Goal: Transaction & Acquisition: Purchase product/service

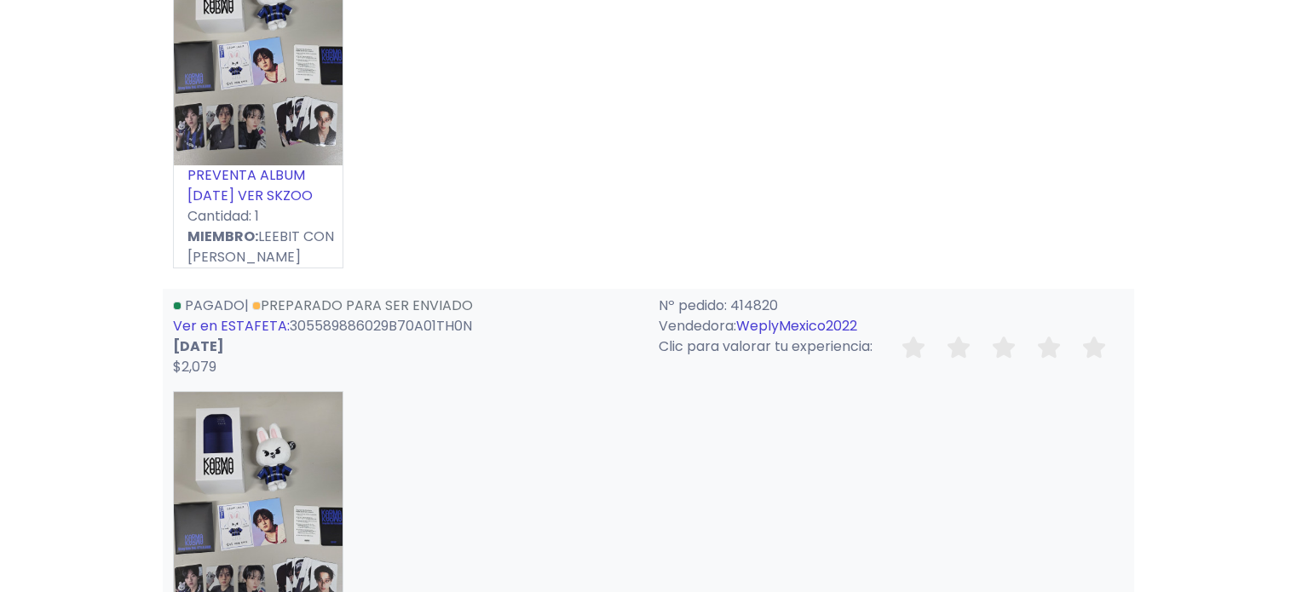
scroll to position [397, 0]
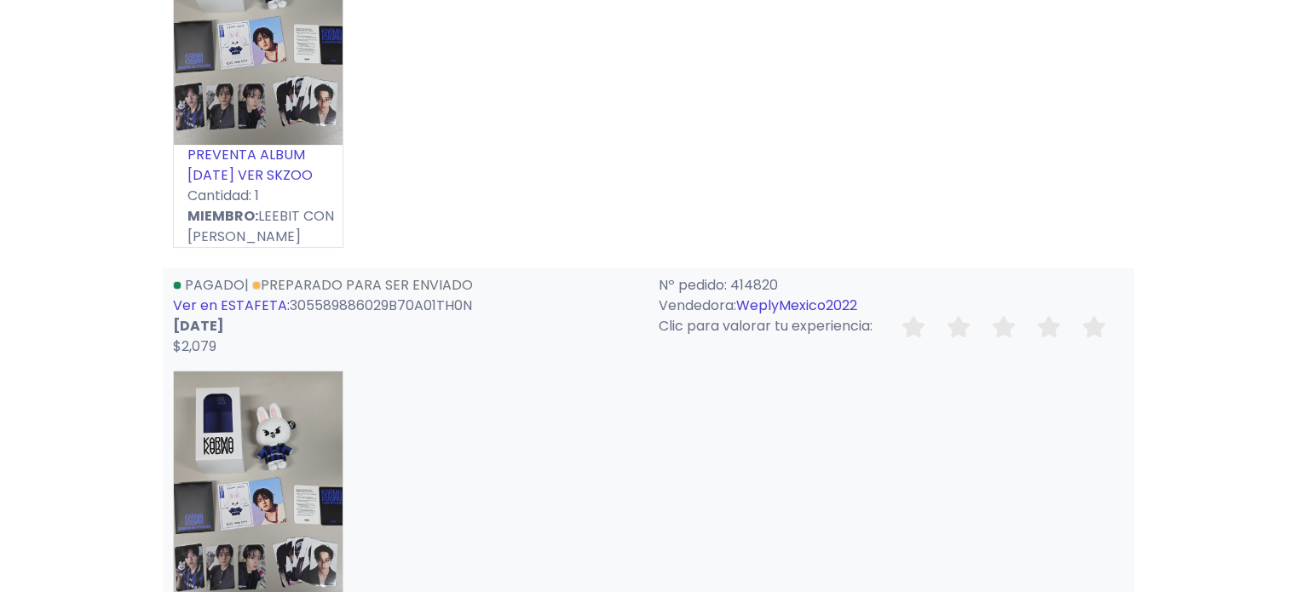
drag, startPoint x: 1308, startPoint y: 70, endPoint x: 1308, endPoint y: 176, distance: 106.5
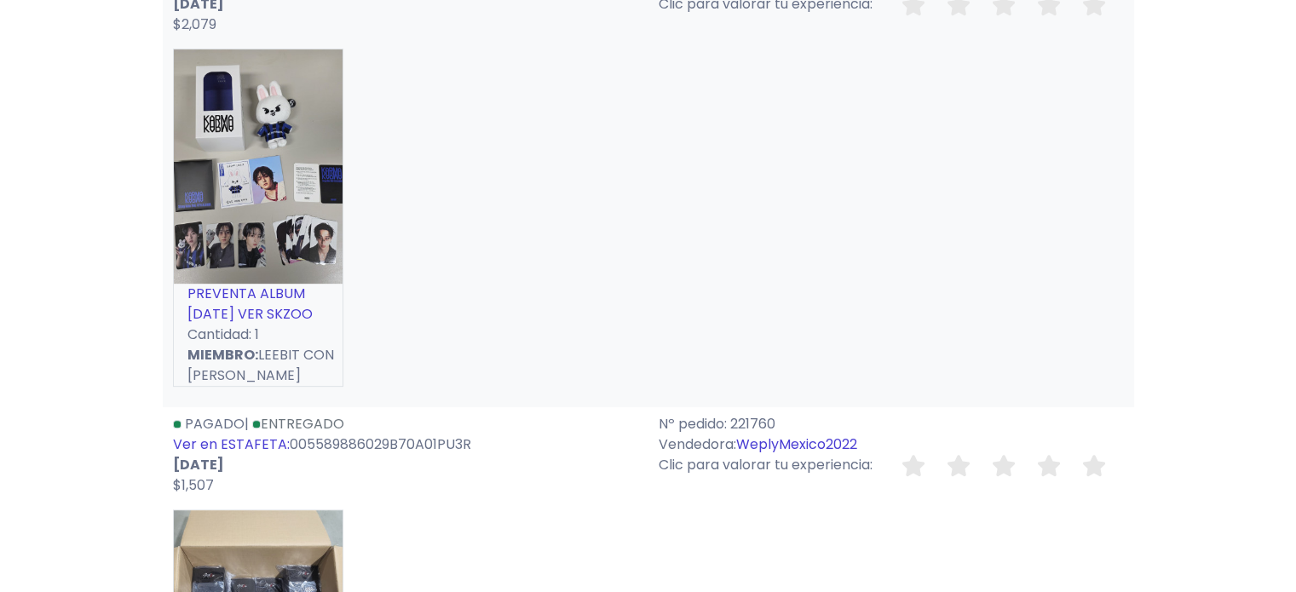
scroll to position [658, 0]
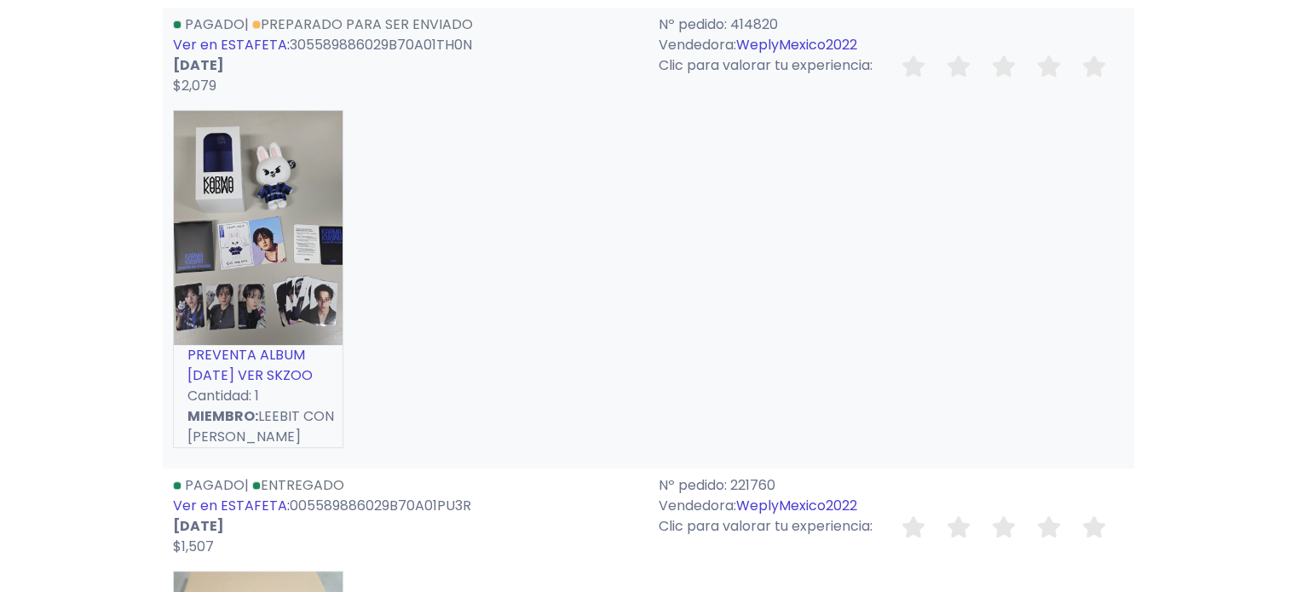
click at [273, 363] on link "PREVENTA ALBUM [DATE] VER SKZOO" at bounding box center [249, 365] width 125 height 40
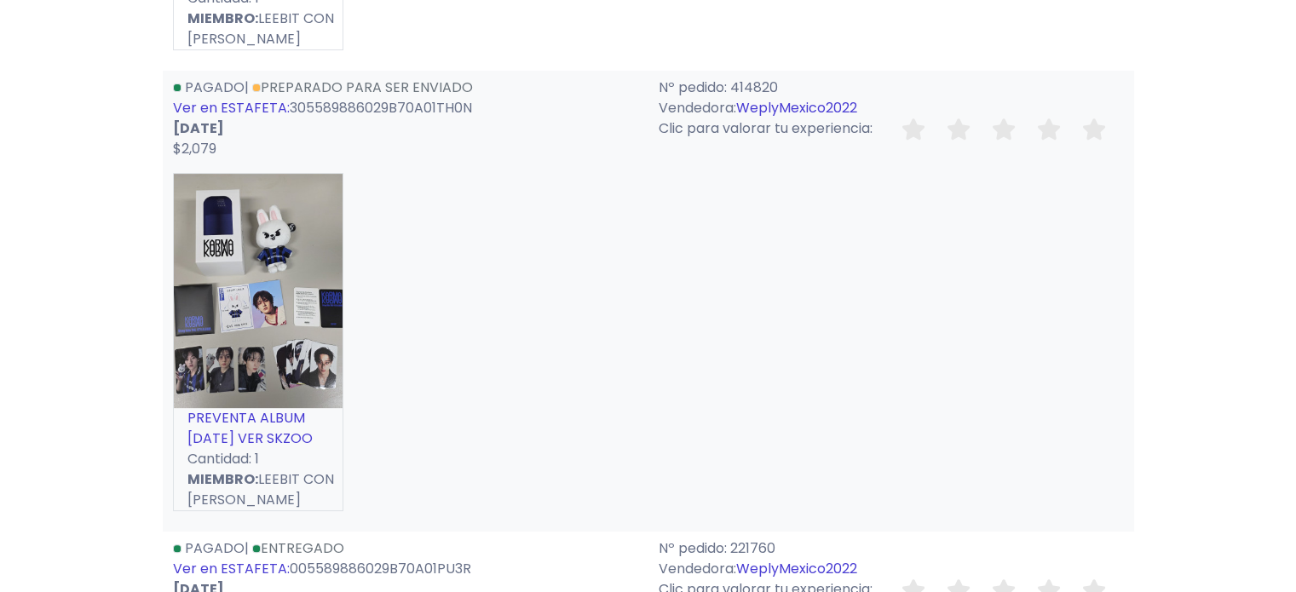
scroll to position [585, 0]
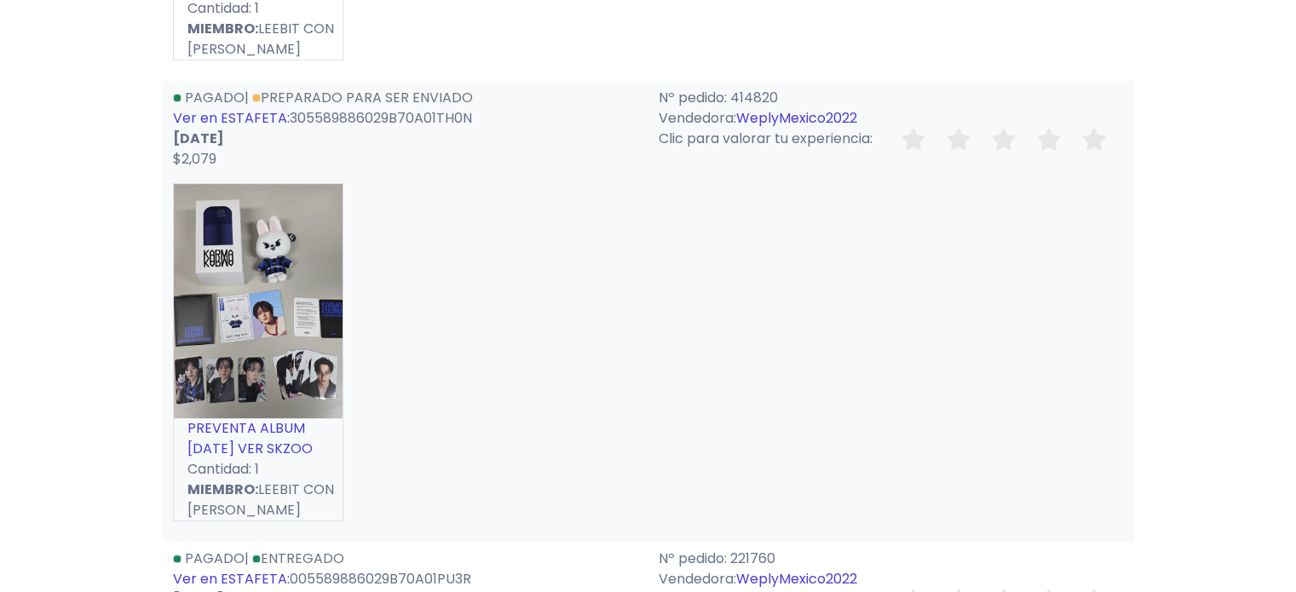
click at [1294, 204] on div "🛍️ Te gustaría emprender y vender a todo México con Lolapay? te contamos todo s…" at bounding box center [648, 505] width 1296 height 2038
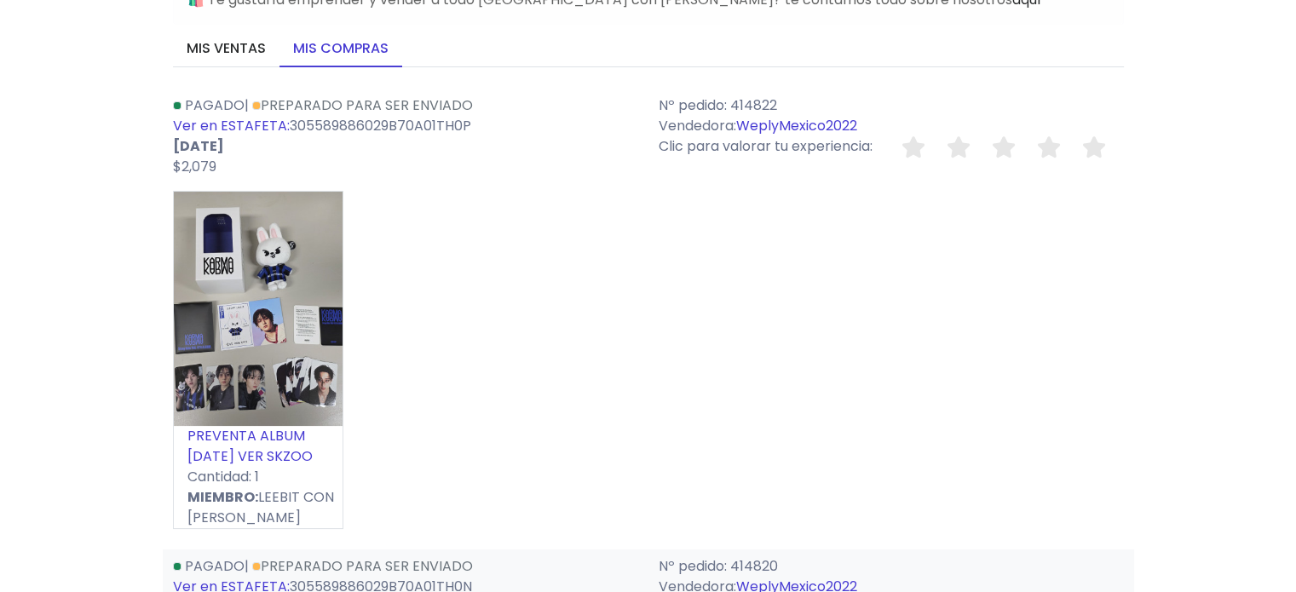
scroll to position [83, 0]
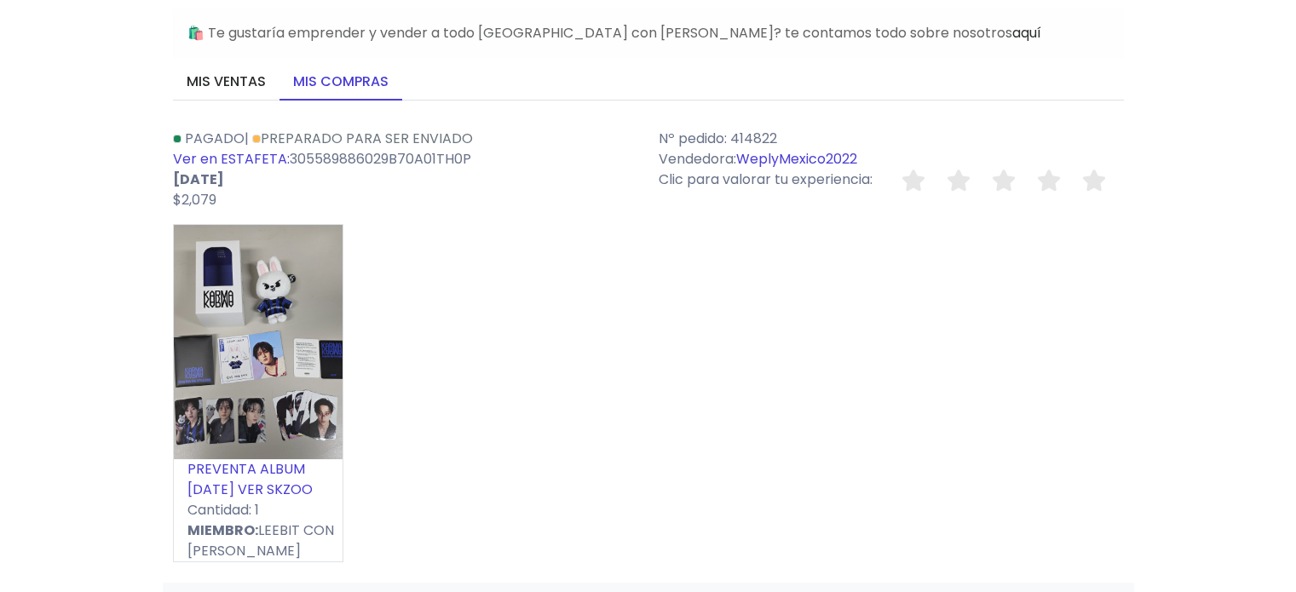
click at [258, 500] on p "Cantidad: 1" at bounding box center [258, 510] width 169 height 20
click at [258, 484] on link "PREVENTA ALBUM [DATE] VER SKZOO" at bounding box center [249, 479] width 125 height 40
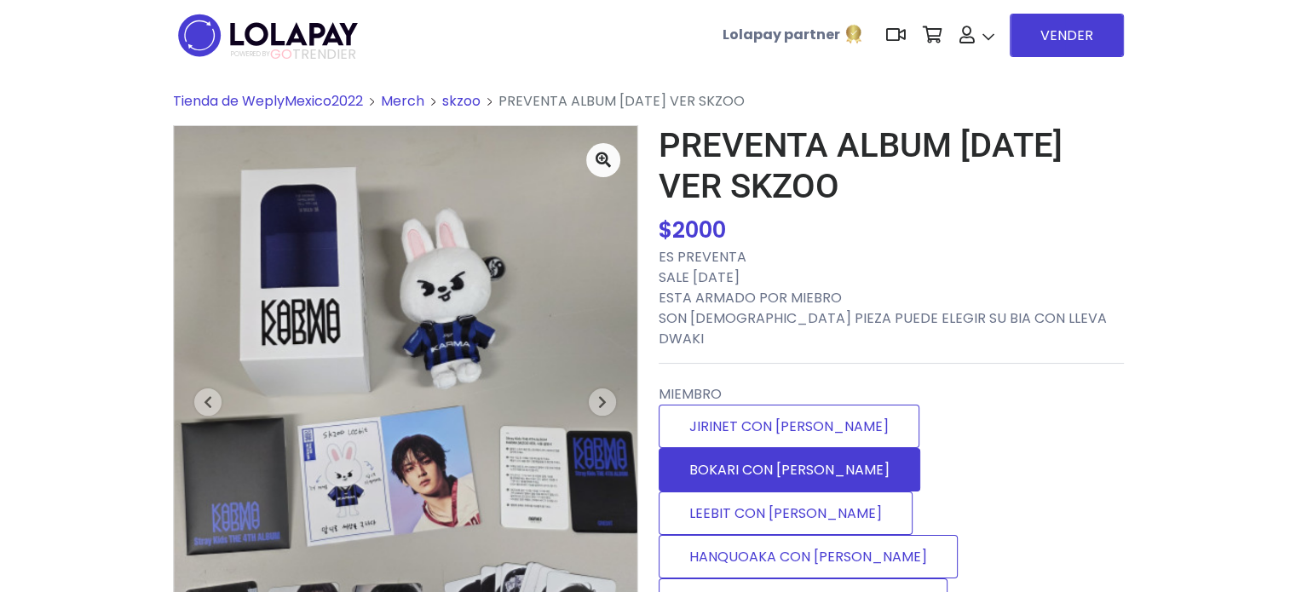
click at [869, 448] on label "BOKARI CON [PERSON_NAME]" at bounding box center [790, 469] width 262 height 43
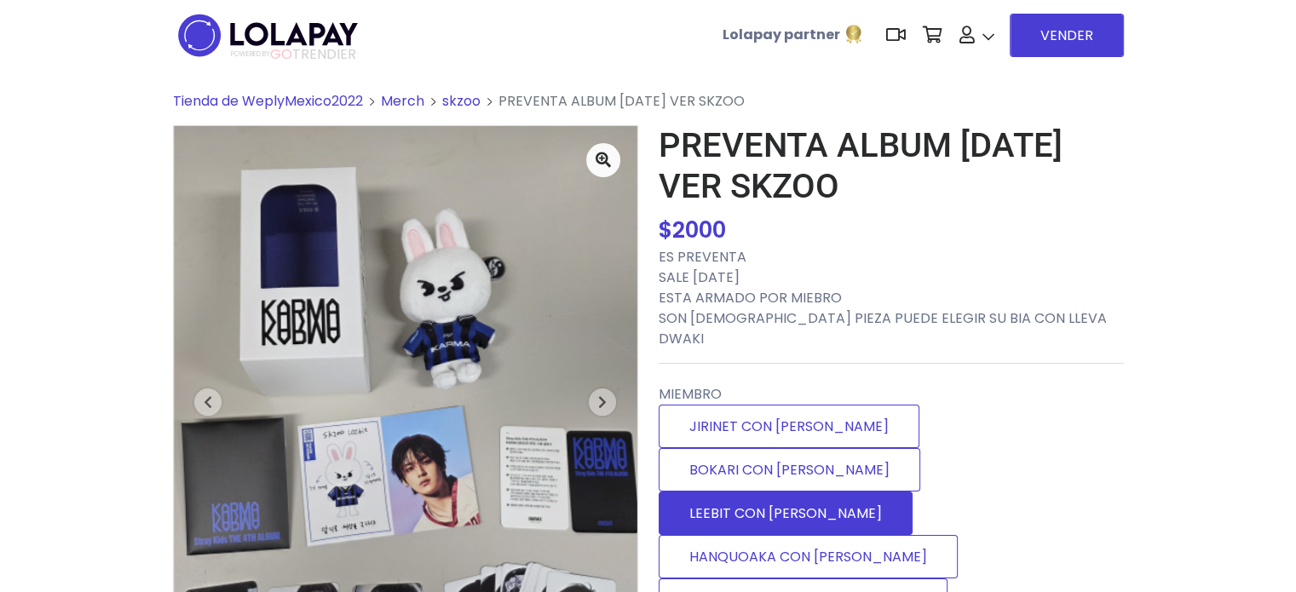
click at [746, 492] on label "LEEBIT CON [PERSON_NAME]" at bounding box center [786, 513] width 254 height 43
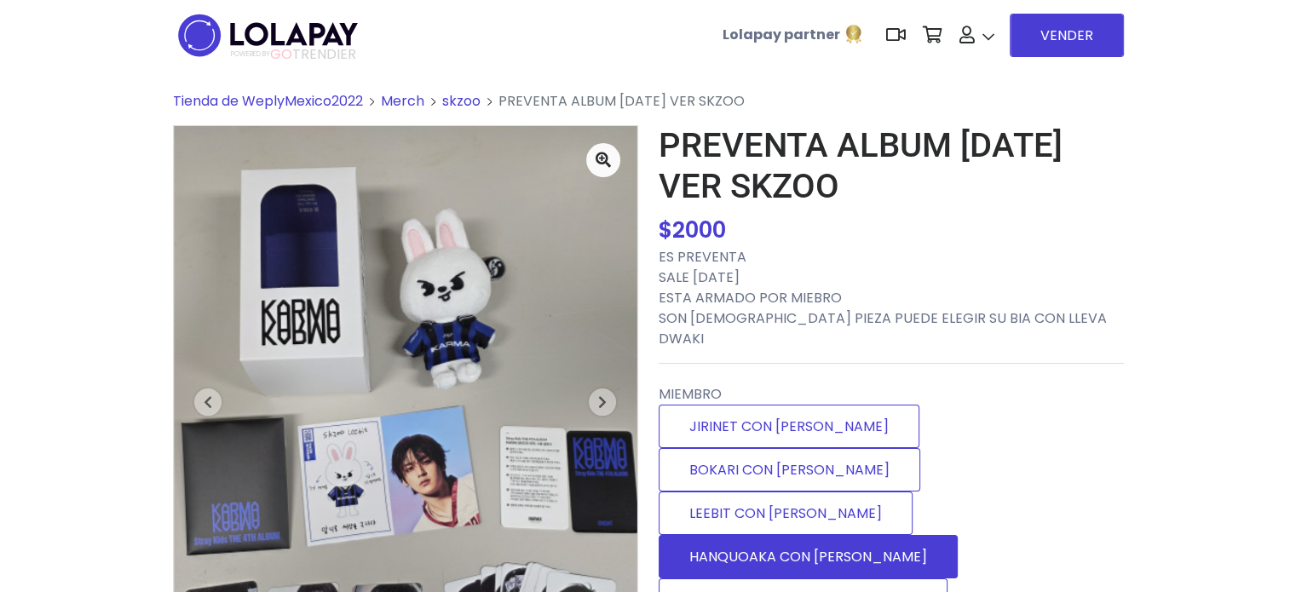
click at [937, 535] on label "HANQUOAKA CON DWAKI" at bounding box center [808, 556] width 299 height 43
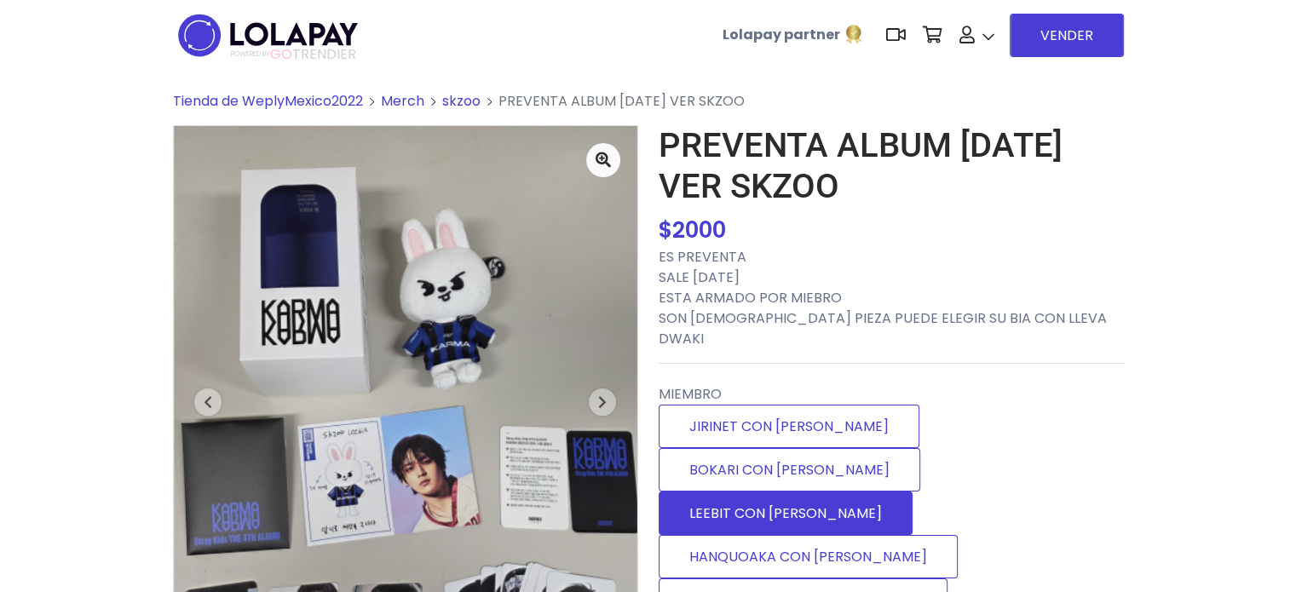
click at [794, 492] on label "LEEBIT CON [PERSON_NAME]" at bounding box center [786, 513] width 254 height 43
